Goal: Navigation & Orientation: Find specific page/section

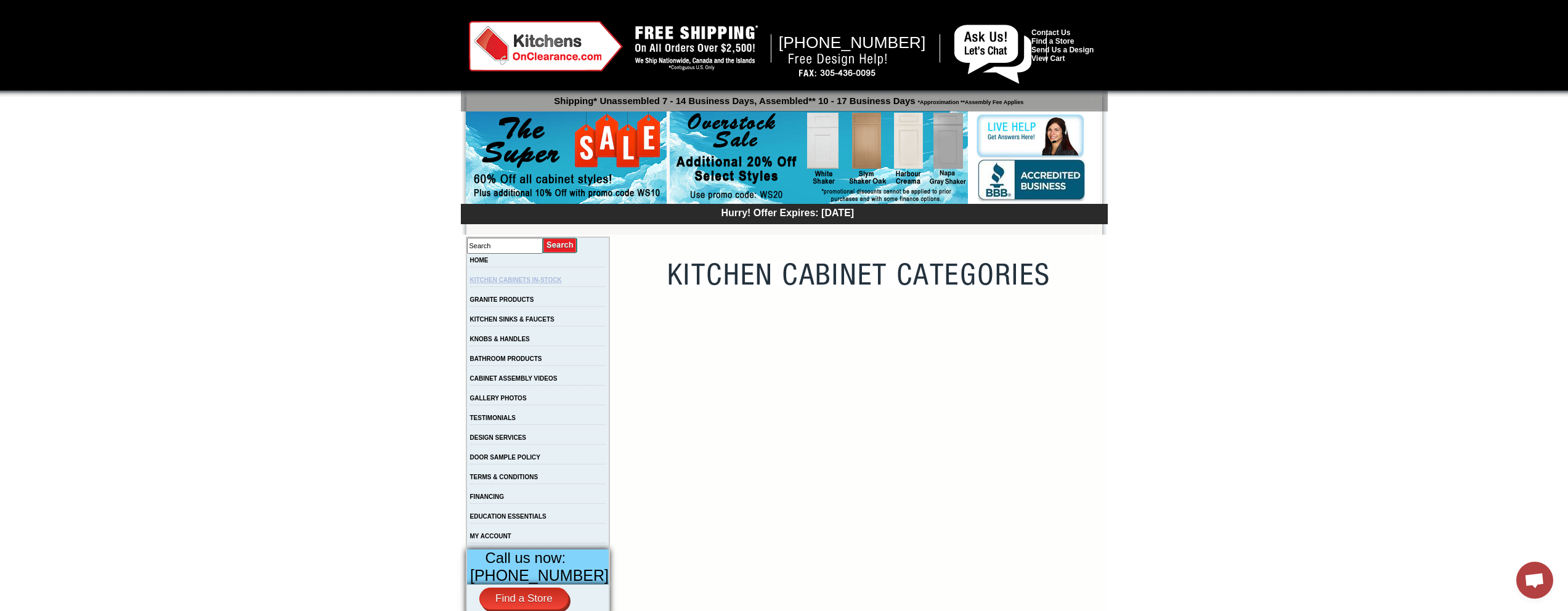
click at [522, 278] on link "KITCHEN CABINETS IN-STOCK" at bounding box center [516, 279] width 92 height 7
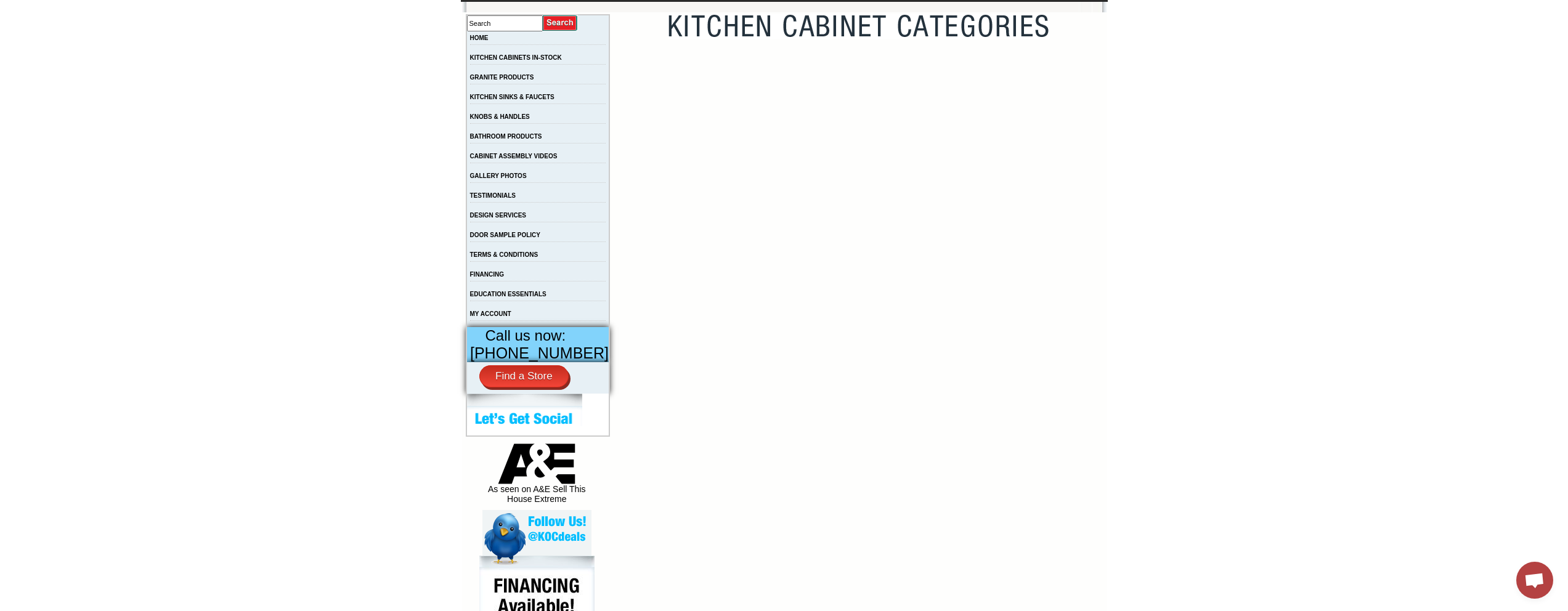
scroll to position [222, 0]
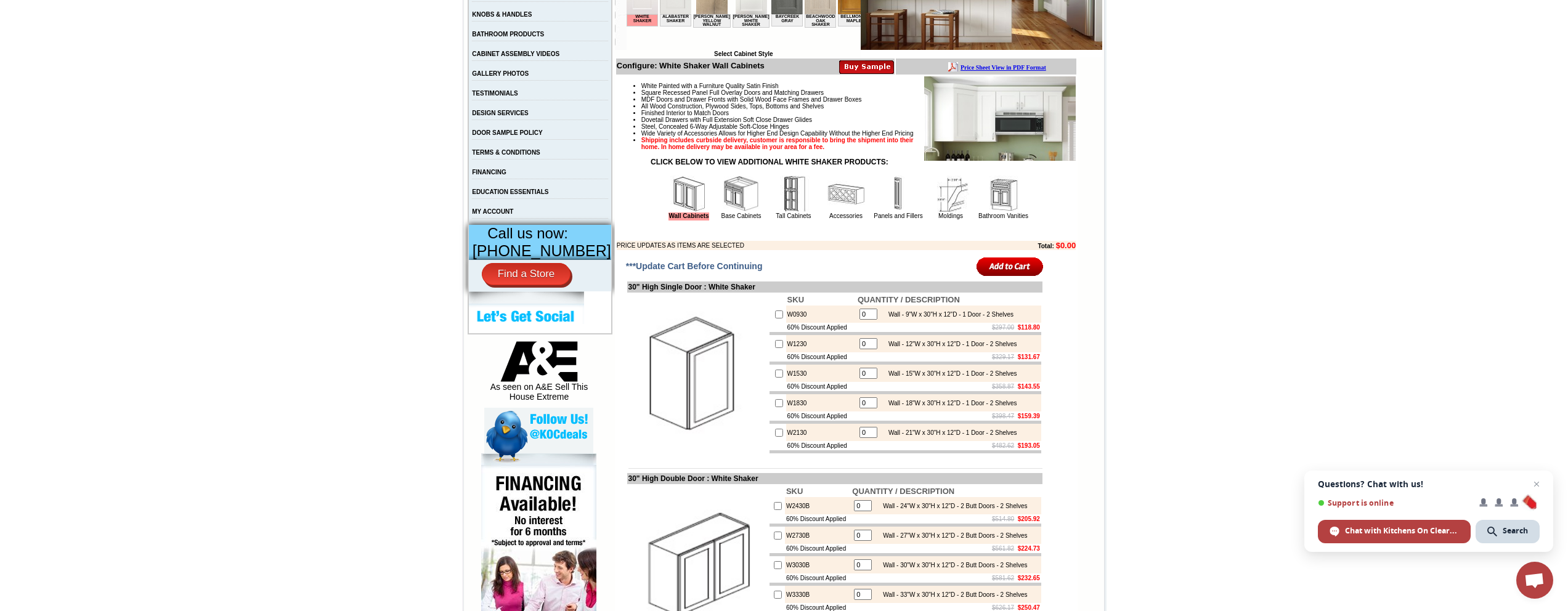
scroll to position [2, 0]
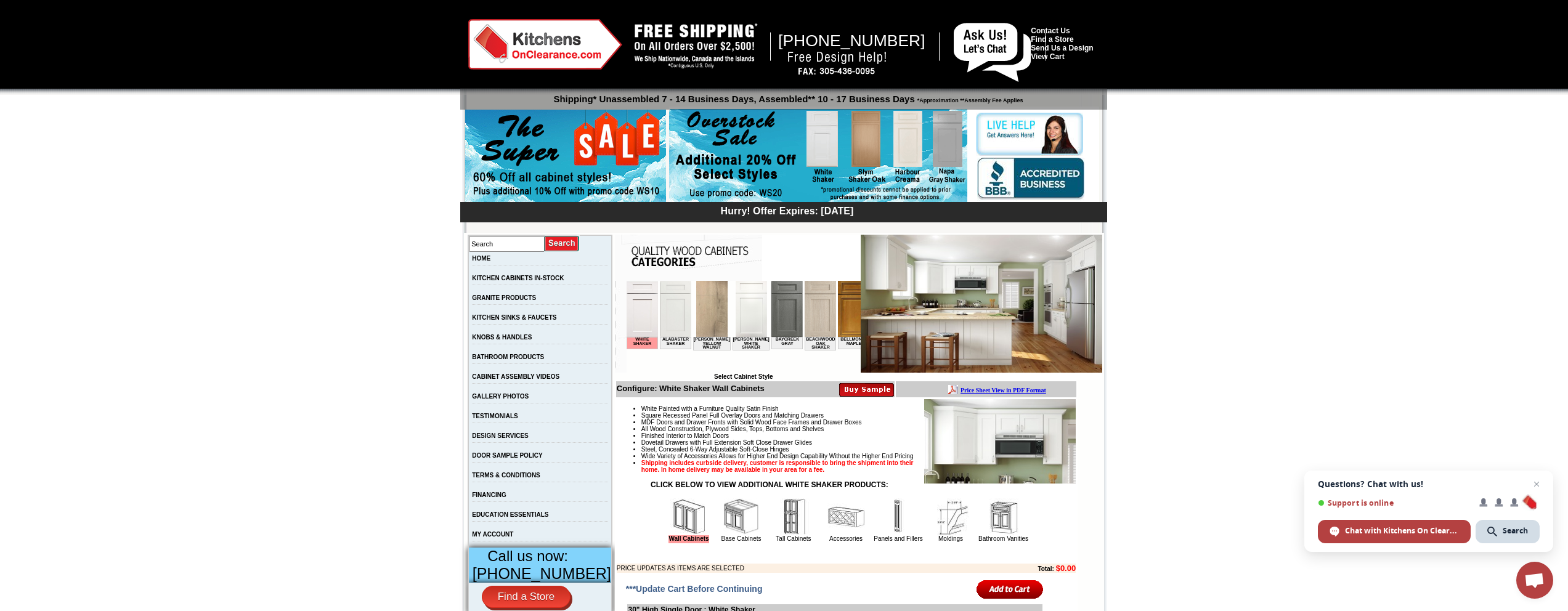
click at [680, 318] on img at bounding box center [674, 309] width 31 height 56
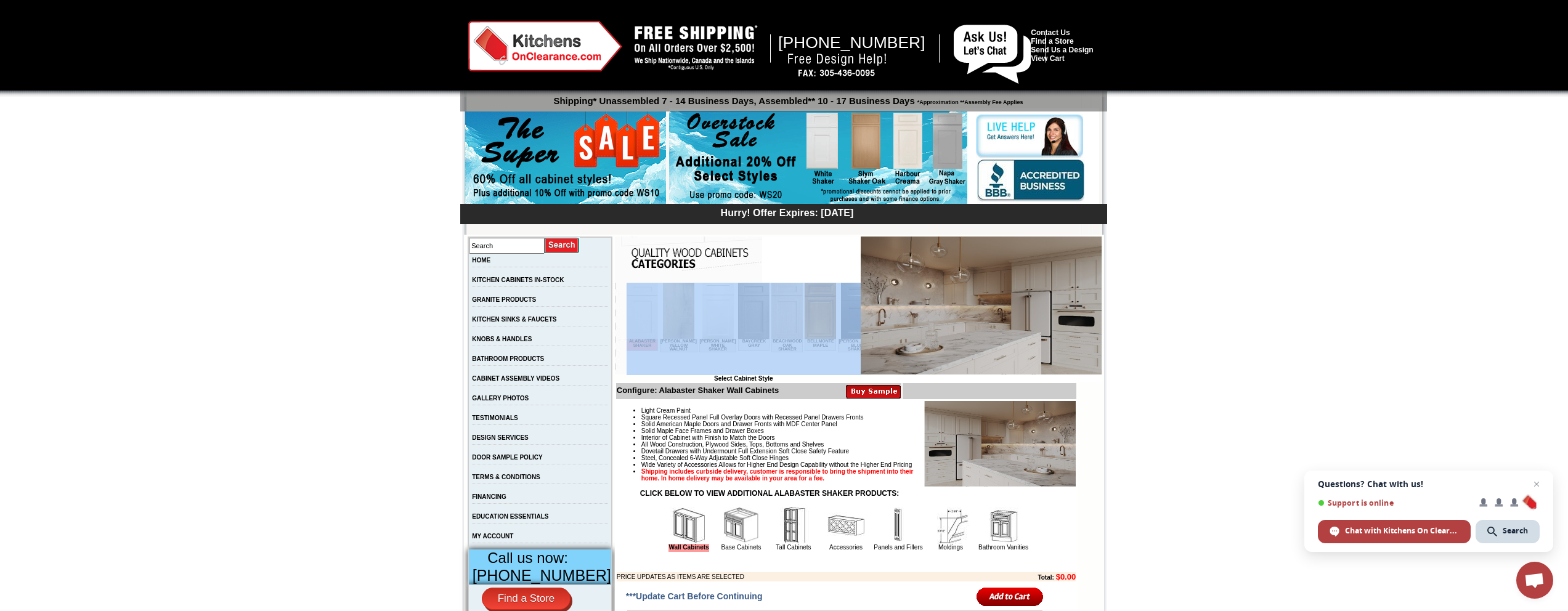
drag, startPoint x: 1258, startPoint y: 658, endPoint x: 668, endPoint y: 374, distance: 654.8
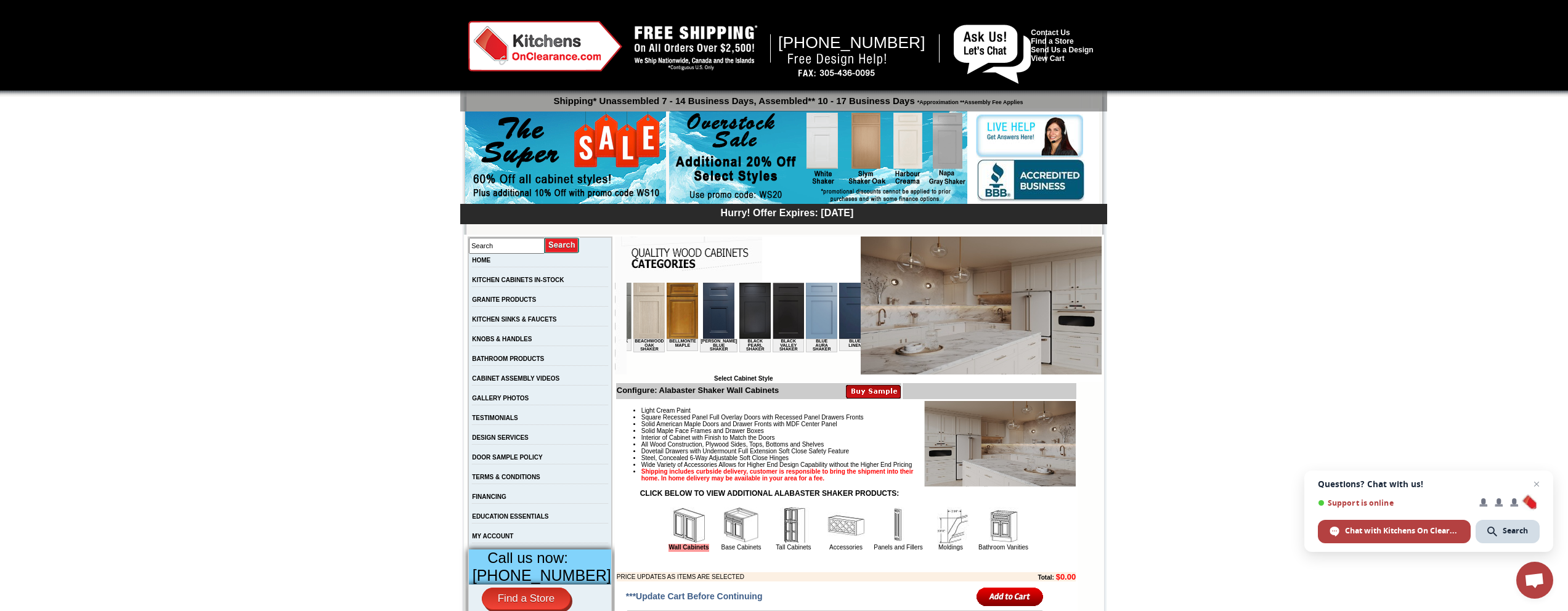
scroll to position [0, 205]
